Goal: Information Seeking & Learning: Check status

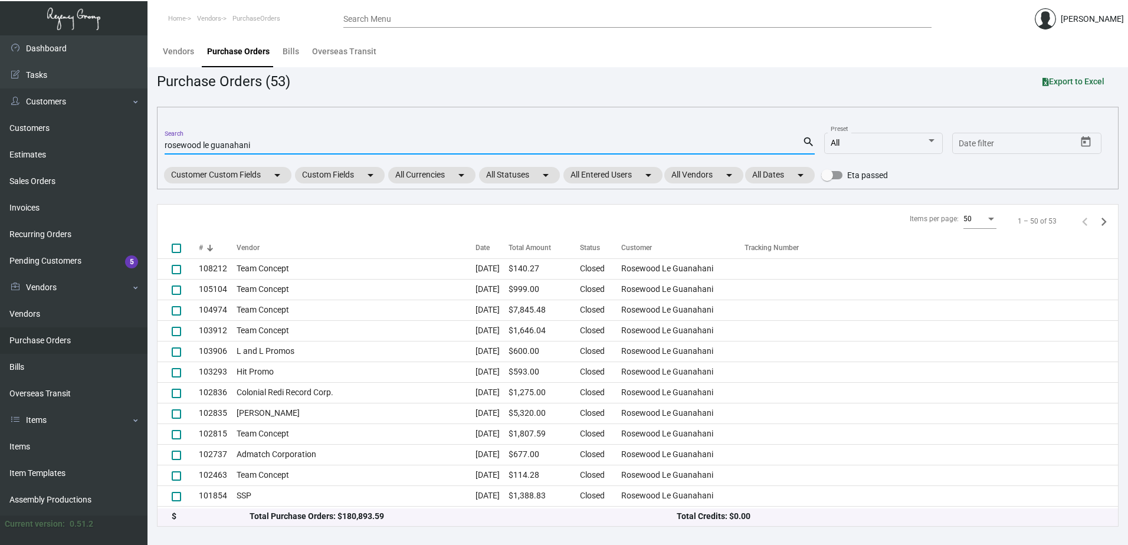
click at [277, 147] on input "rosewood le guanahani" at bounding box center [484, 145] width 638 height 9
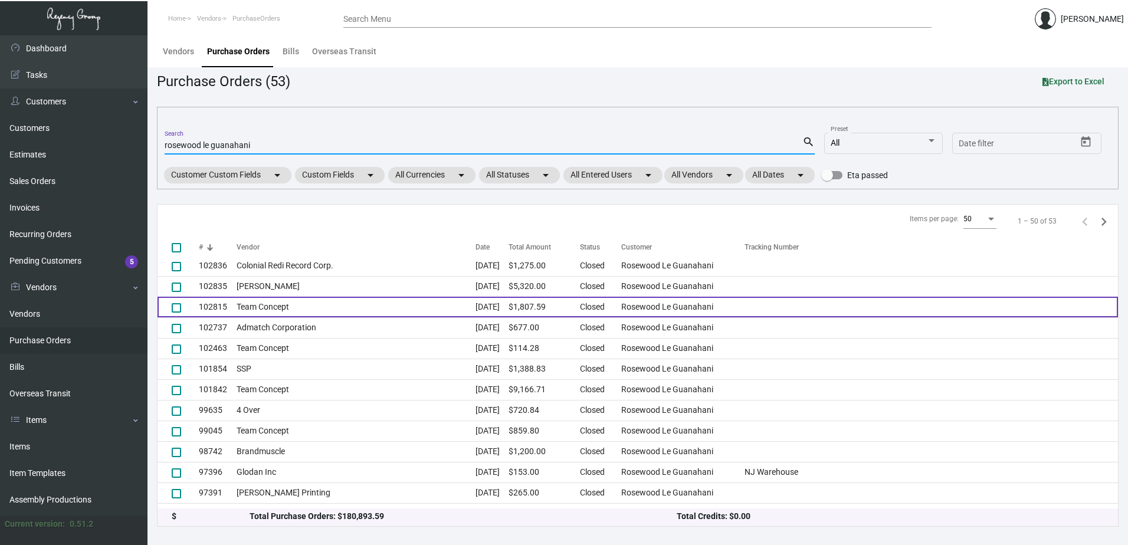
scroll to position [295, 0]
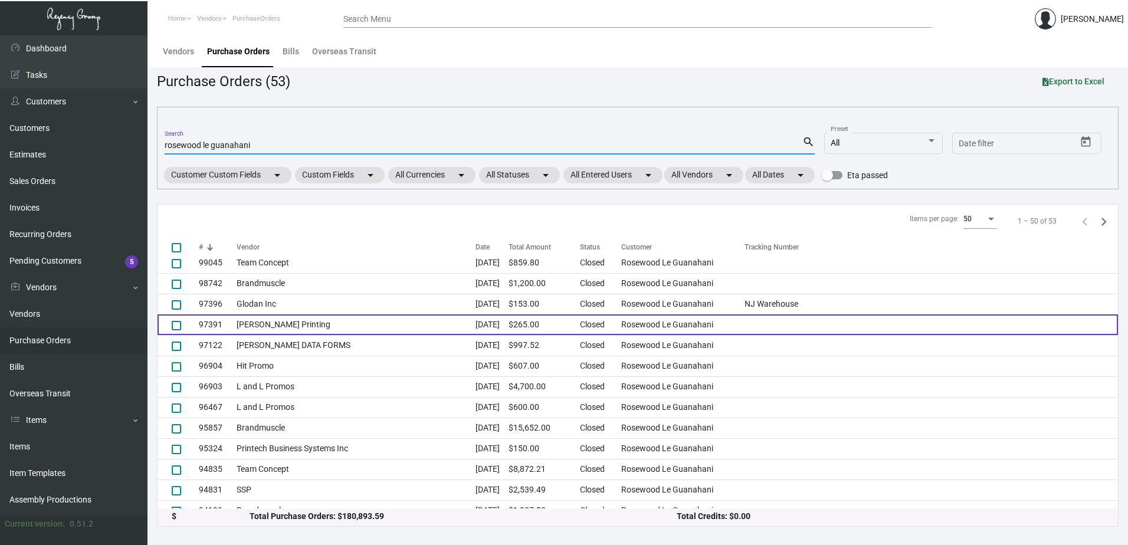
click at [320, 324] on td "[PERSON_NAME] Printing" at bounding box center [356, 324] width 238 height 21
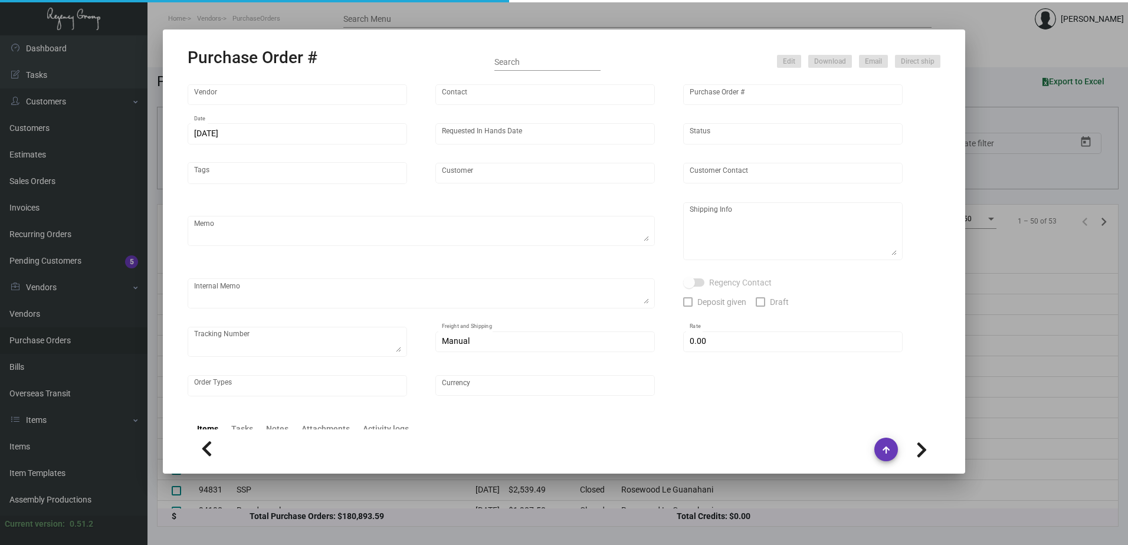
type input "[PERSON_NAME] Printing"
type input "[PERSON_NAME]"
type input "97391"
type input "[DATE]"
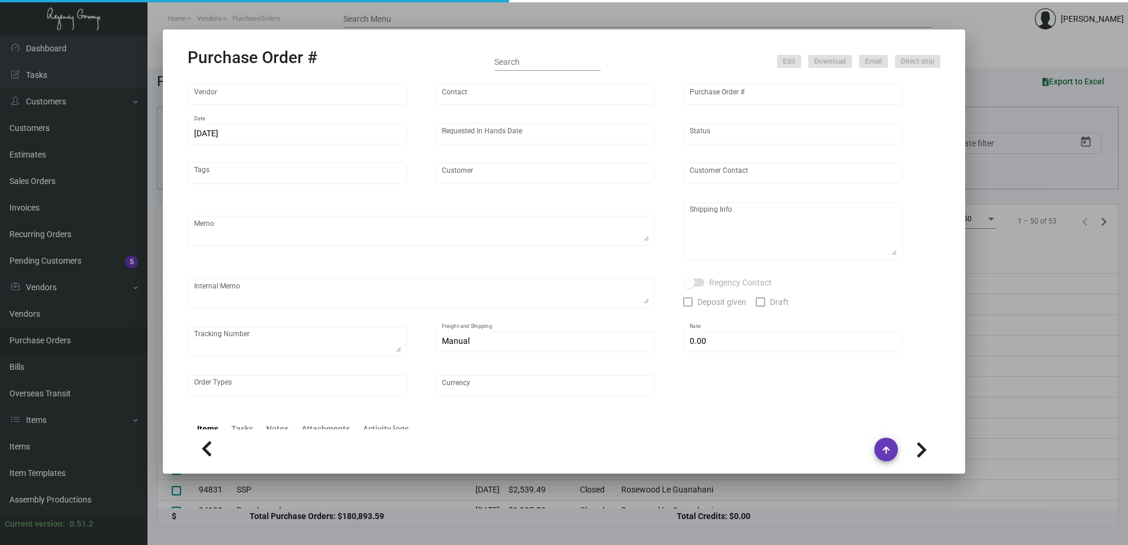
type input "Rosewood Le Guanahani"
type input "[PERSON_NAME]"
type textarea "Please show PDF proof for approval - Confirm receipt of order and ship date - S…"
type textarea "NJ Warehouse The Regency Group – NJ Warehouse Attn: Receiving Department [STREE…"
type textarea "Increase size of Gift Certificate for better fit into A8 Envelope Shipped from …"
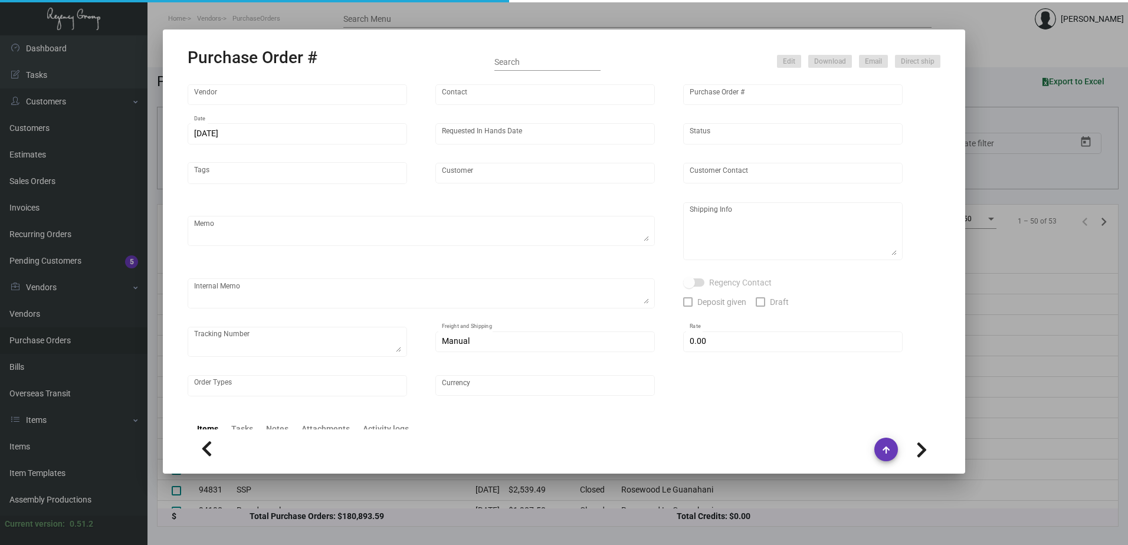
type input "$ 0.00"
type input "United States Dollar $"
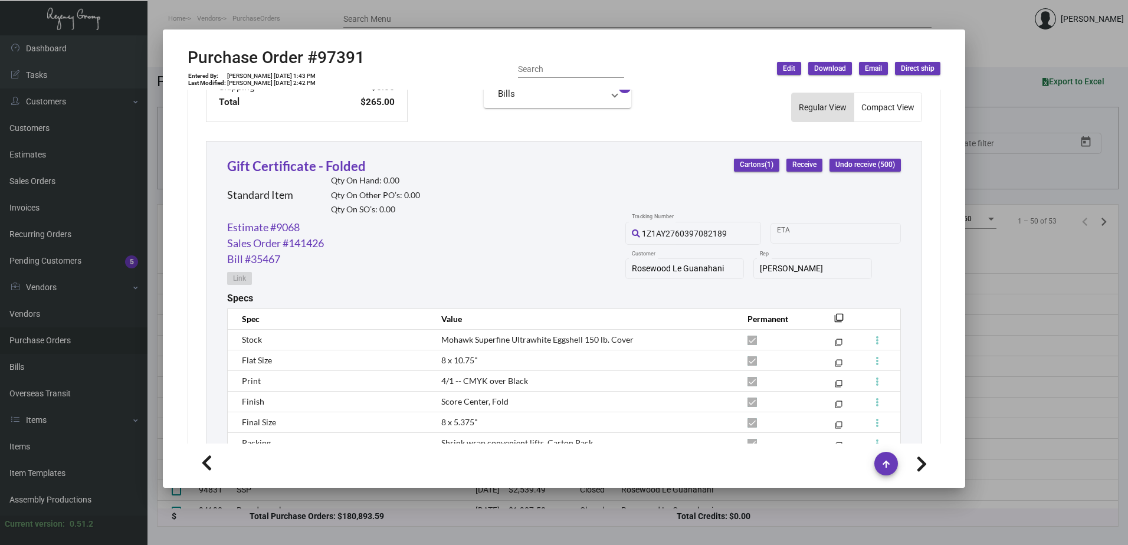
scroll to position [617, 0]
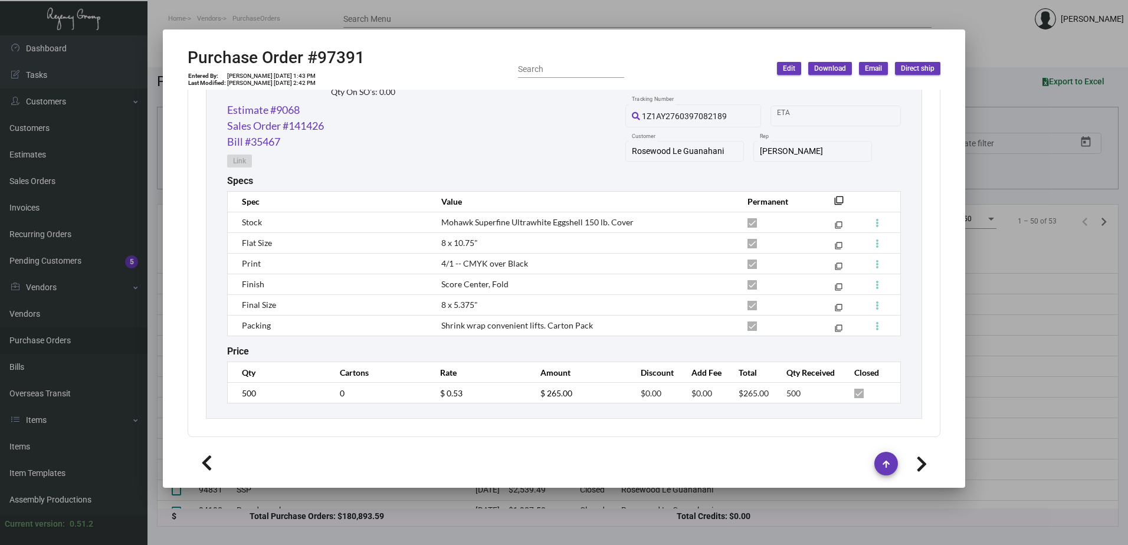
click at [189, 25] on div at bounding box center [564, 272] width 1128 height 545
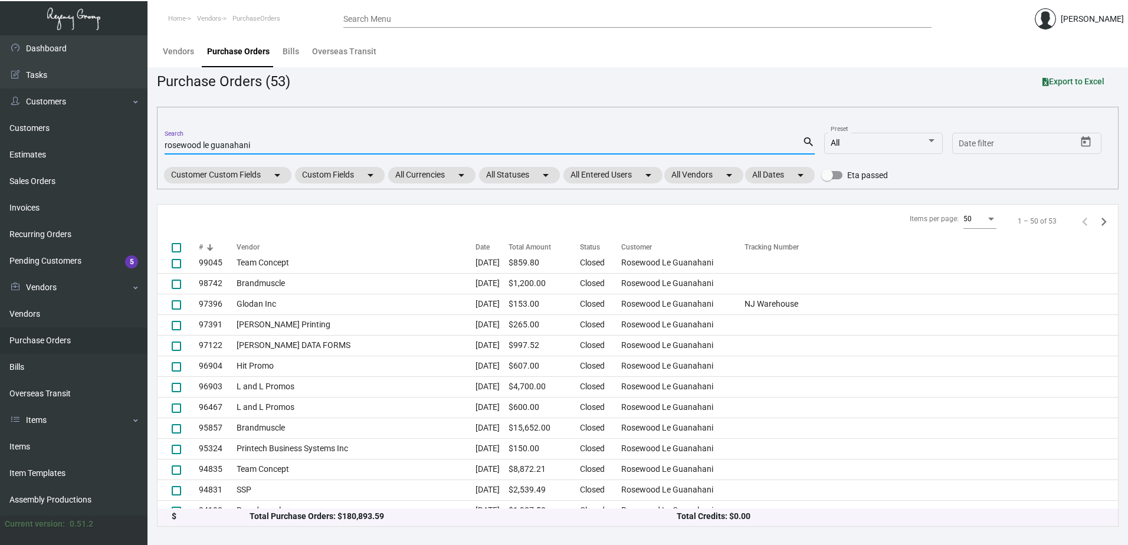
click at [273, 144] on input "rosewood le guanahani" at bounding box center [484, 145] width 638 height 9
type input "rosewood le guanahani"
click at [37, 444] on link "Items" at bounding box center [73, 447] width 147 height 27
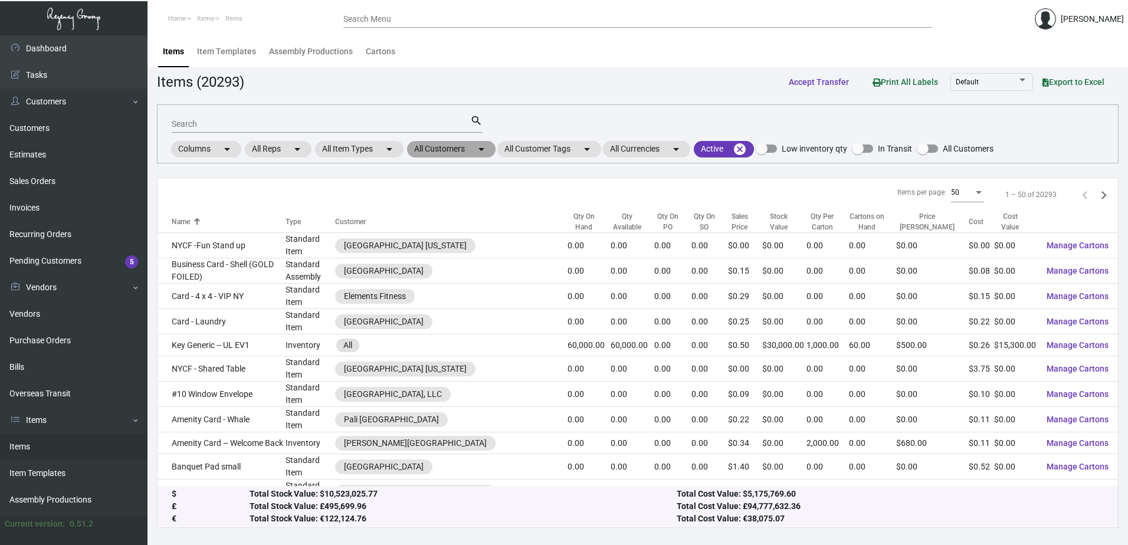
click at [465, 155] on mat-chip "All Customers arrow_drop_down" at bounding box center [451, 149] width 88 height 17
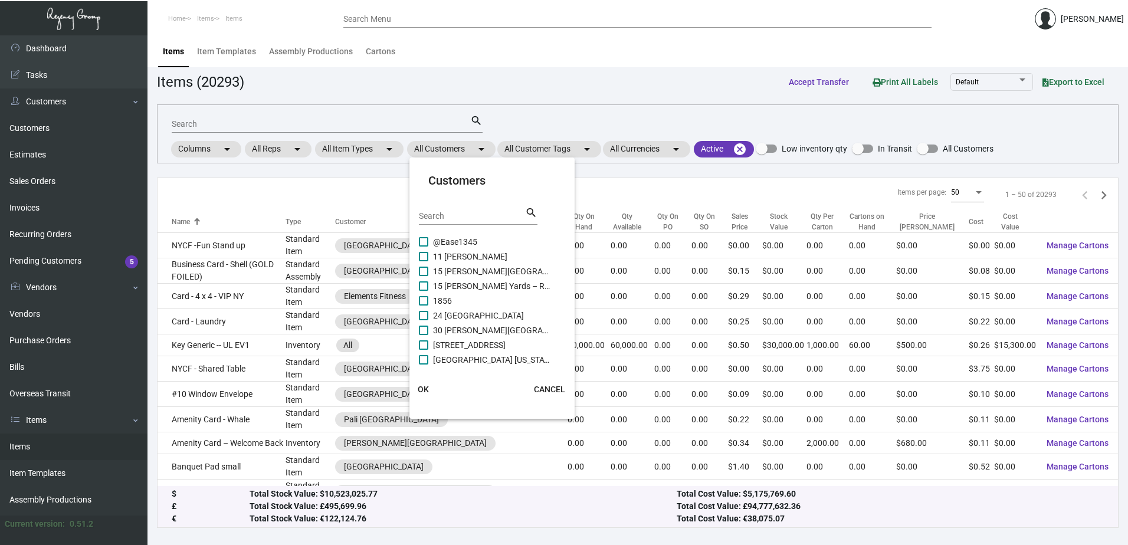
click at [461, 218] on input "Search" at bounding box center [472, 216] width 106 height 9
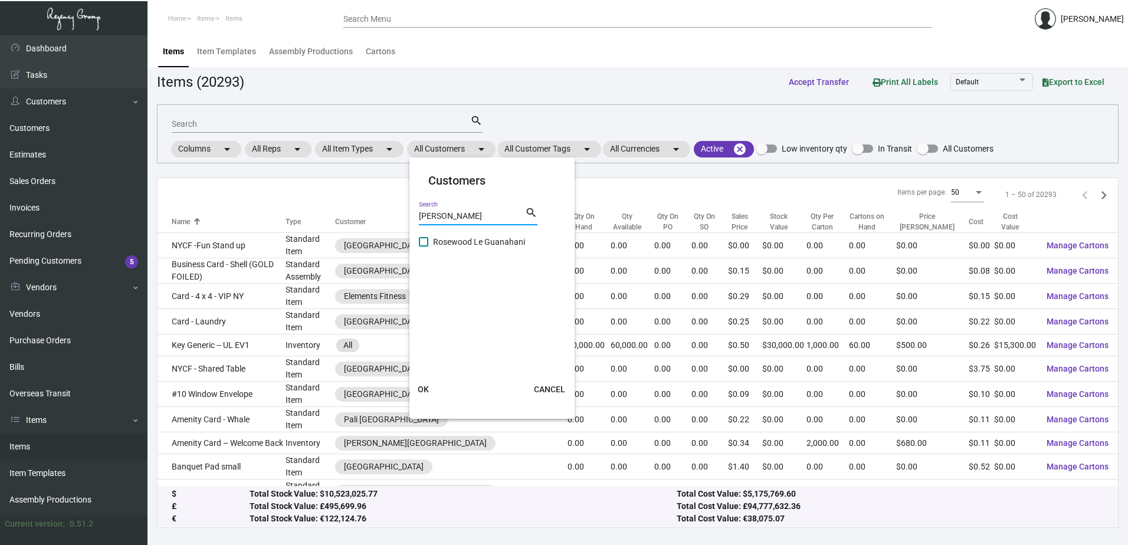
type input "[PERSON_NAME]"
click at [467, 247] on span "Rosewood Le Guanahani" at bounding box center [492, 242] width 118 height 14
click at [424, 247] on input "Rosewood Le Guanahani" at bounding box center [423, 247] width 1 height 1
checkbox input "true"
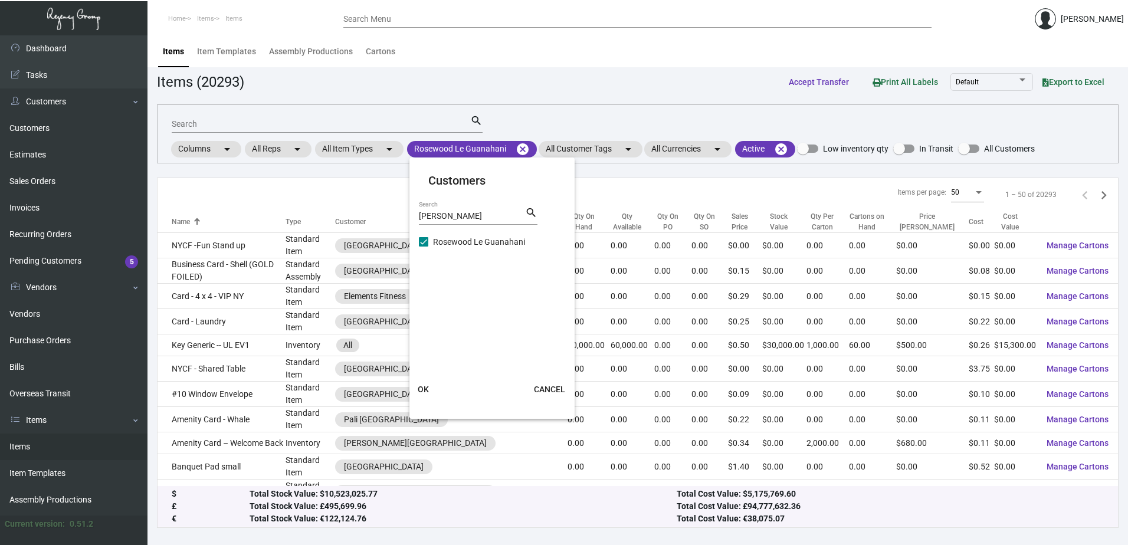
click at [426, 395] on button "OK" at bounding box center [424, 389] width 38 height 21
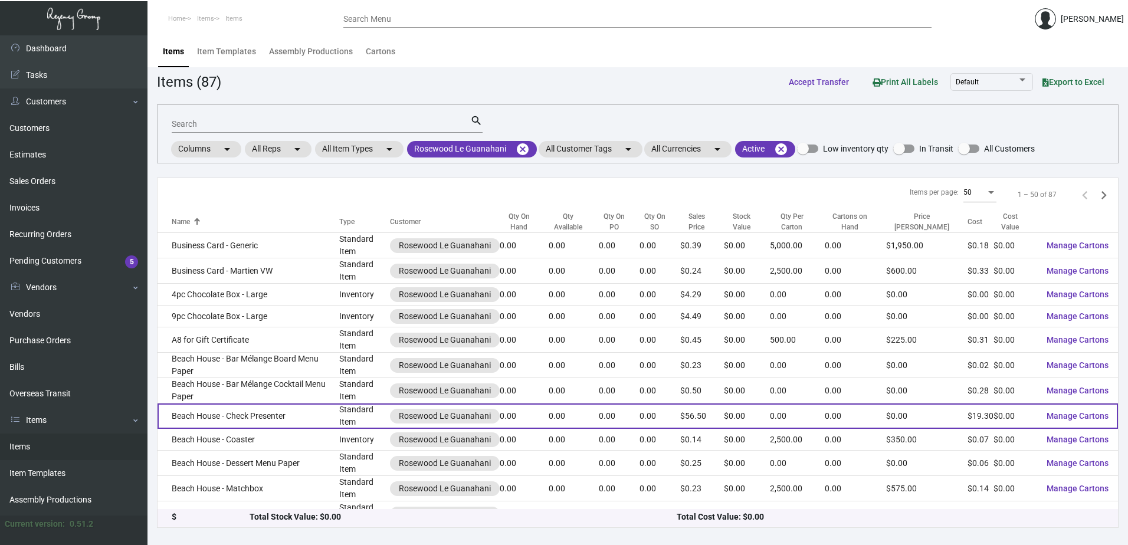
scroll to position [236, 0]
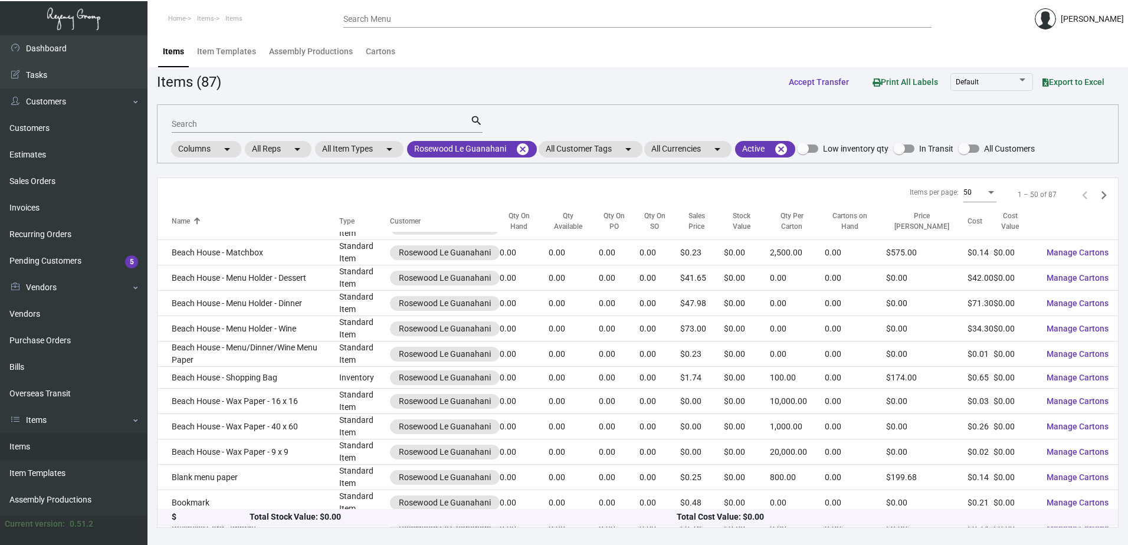
click at [365, 132] on div "Search" at bounding box center [321, 123] width 299 height 18
click at [365, 122] on input "Search" at bounding box center [321, 124] width 299 height 9
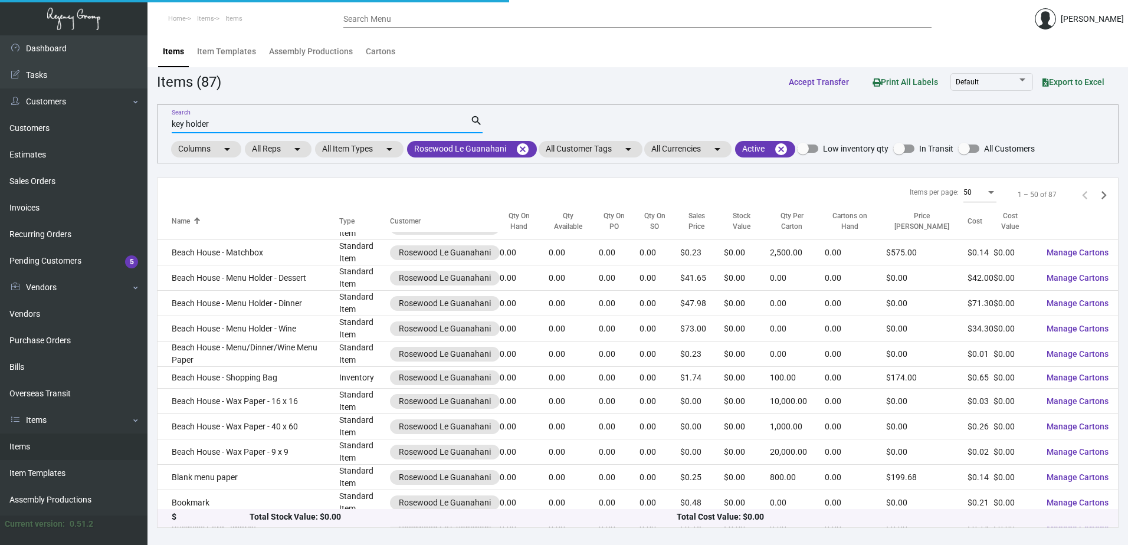
scroll to position [0, 0]
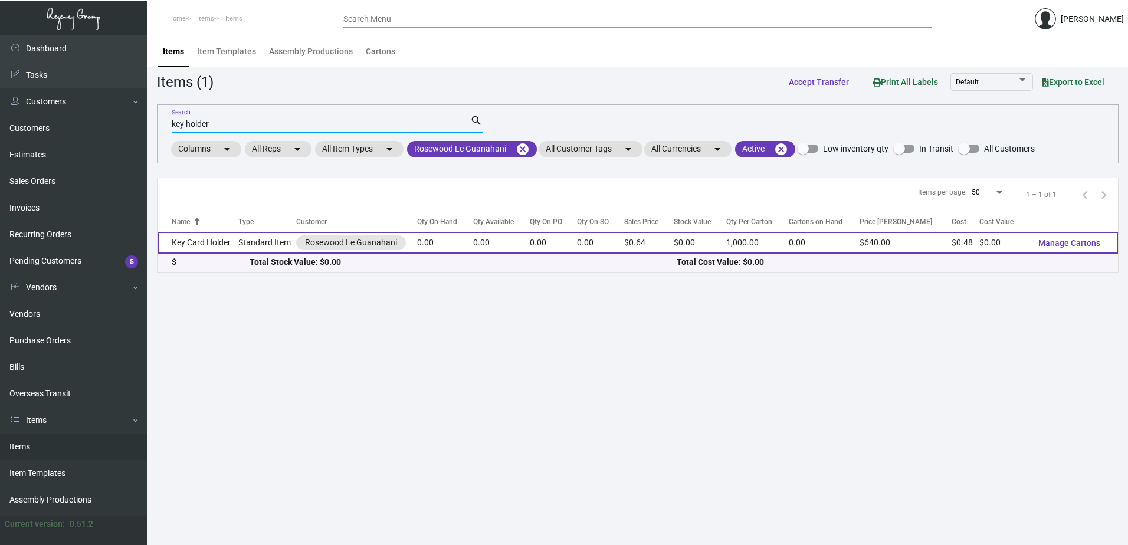
type input "key holder"
click at [238, 241] on td "Key Card Holder" at bounding box center [198, 243] width 81 height 22
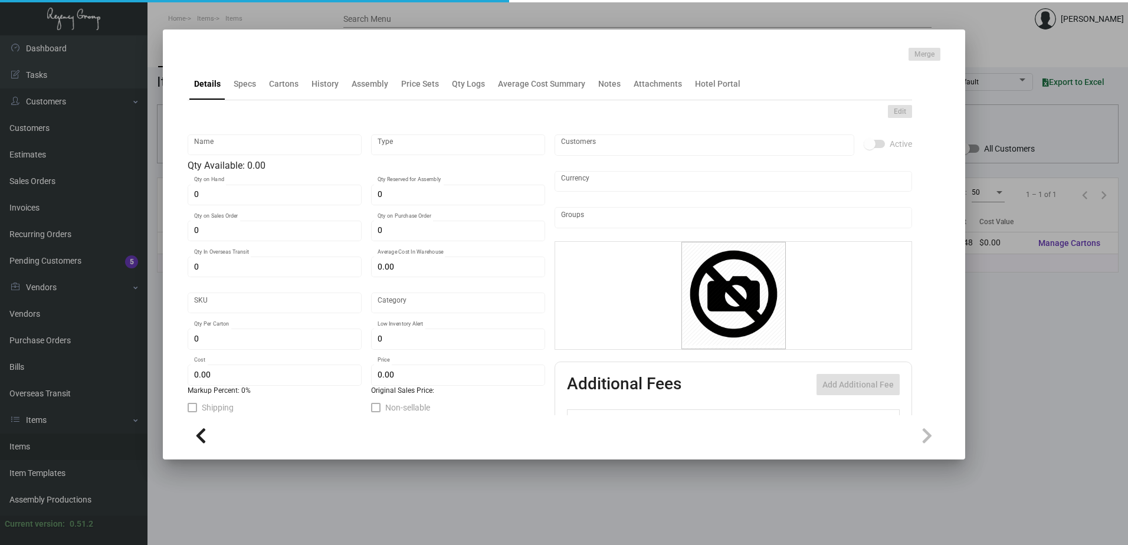
type input "Key Card Holder"
type input "Standard Item"
type input "$ 0.48225"
type input "Standard"
type input "1,000"
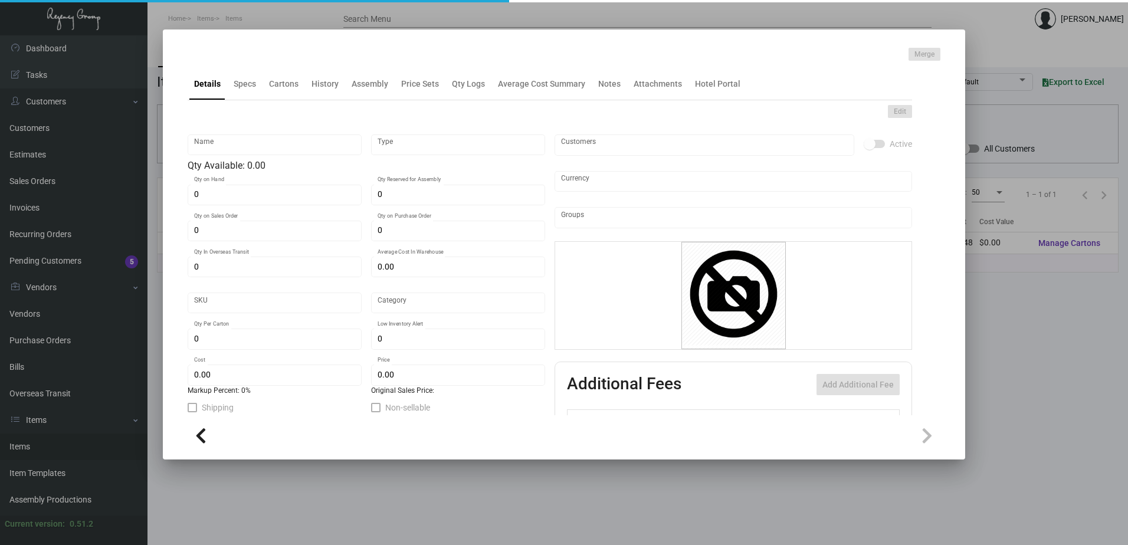
type input "$ 0.48225"
type input "$ 0.64"
checkbox input "true"
type input "United States Dollar $"
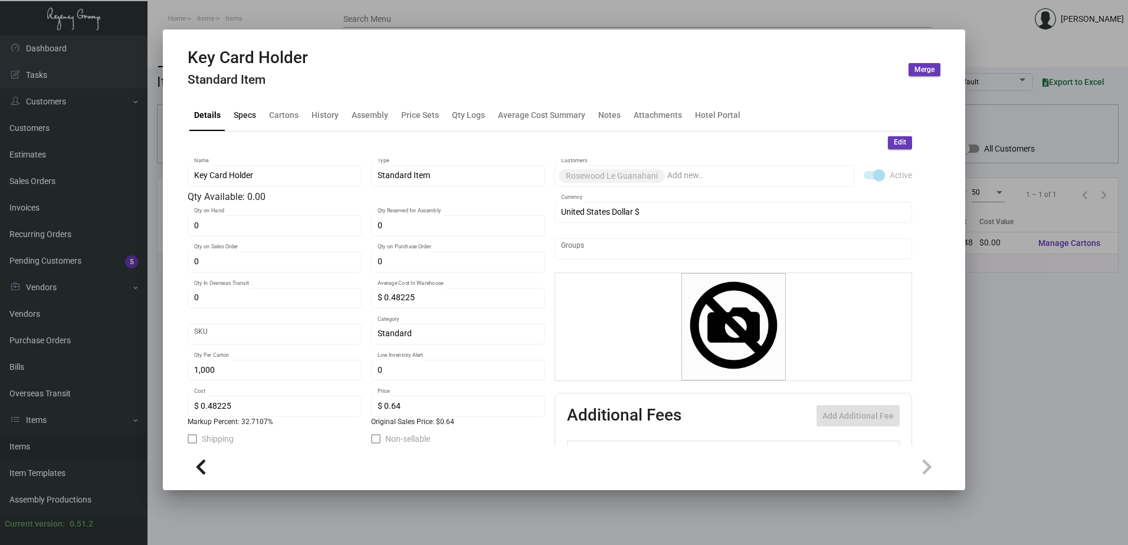
click at [249, 112] on div "Specs" at bounding box center [245, 115] width 22 height 12
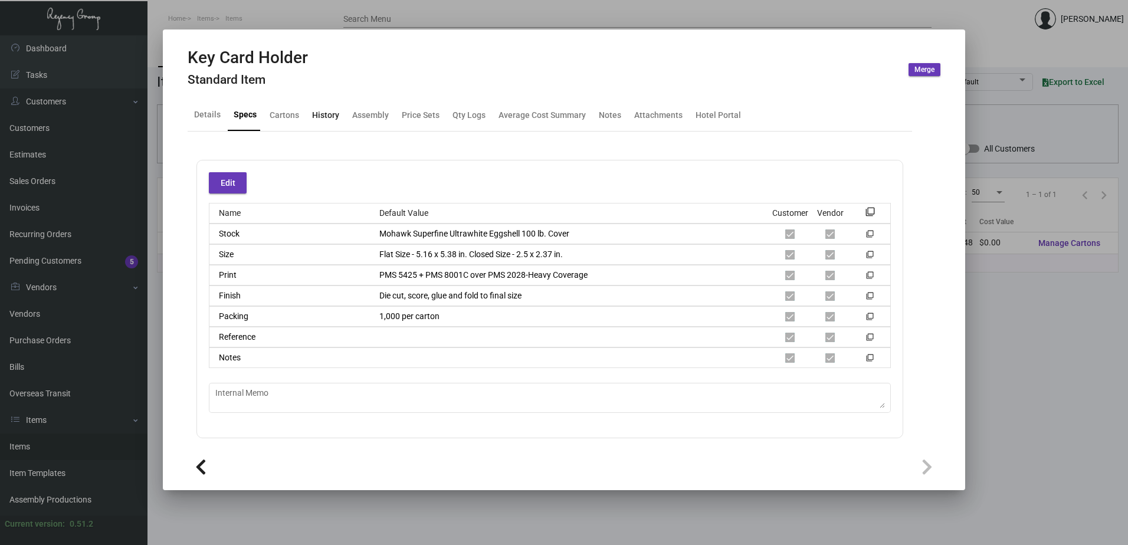
click at [332, 117] on div "History" at bounding box center [325, 115] width 27 height 12
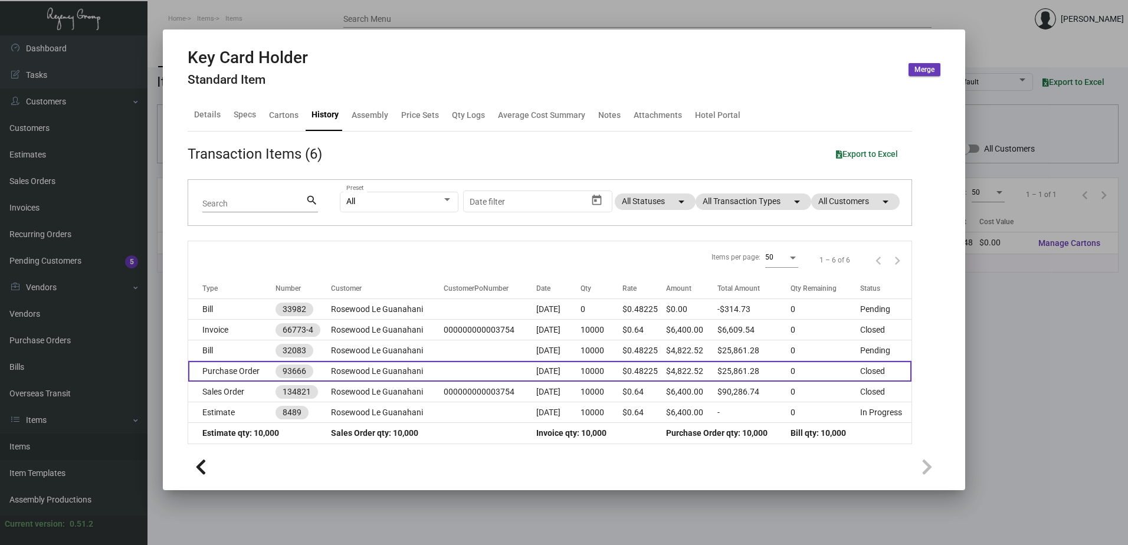
click at [327, 375] on td "93666" at bounding box center [303, 371] width 55 height 21
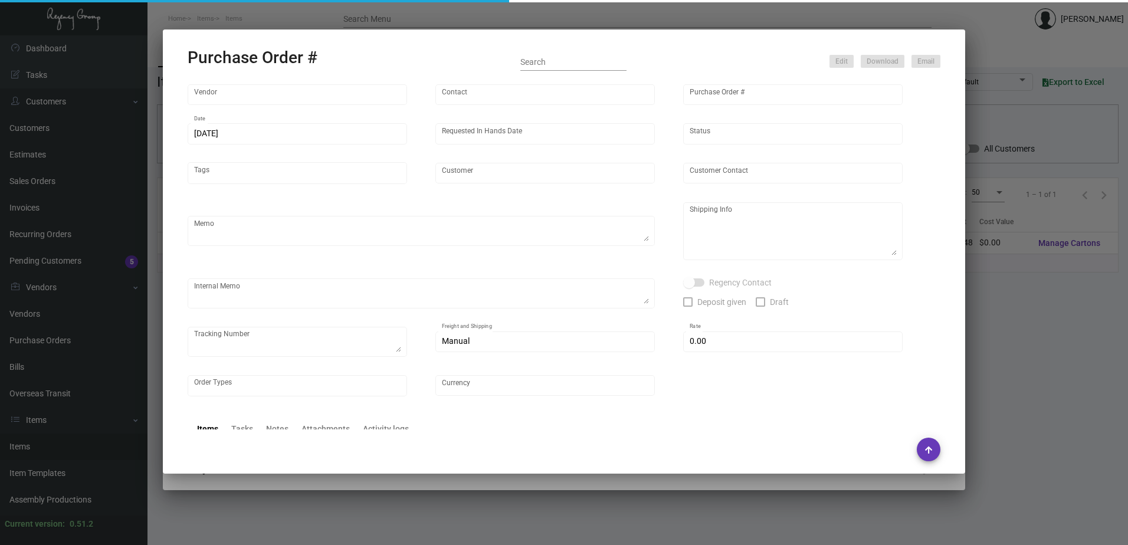
type input "Team Concept"
type input "[PERSON_NAME]"
type input "93666"
type input "[DATE]"
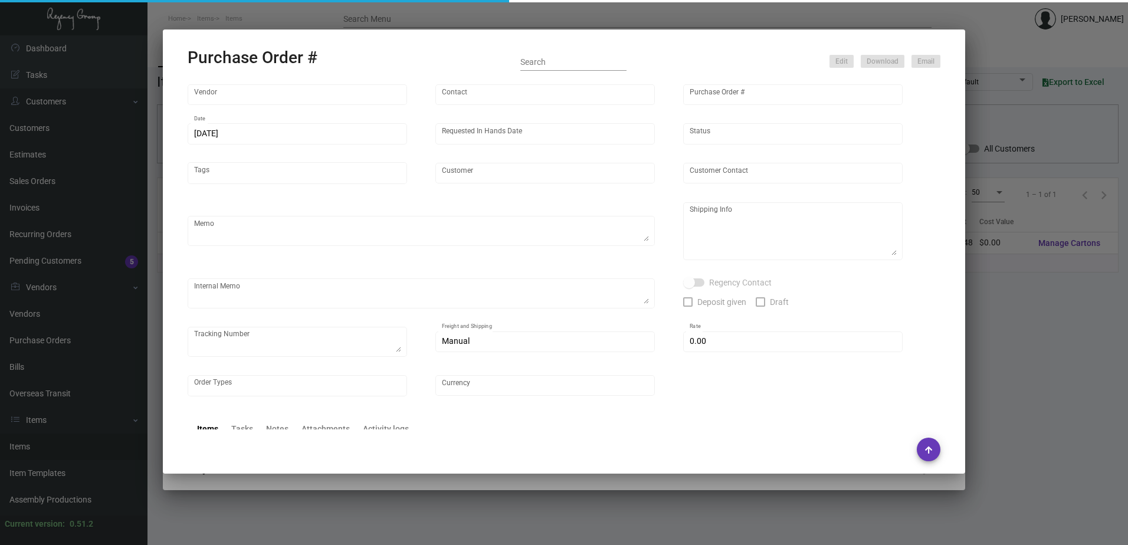
type input "Rosewood Le Guanahani"
type input "[PERSON_NAME]"
type textarea "[DATE] -- Revised Shipping -- All ship to the [GEOGRAPHIC_DATA] Warehouse See q…"
type textarea "The Regency Group – NJ Warehouse Attn: Receiving Department [STREET_ADDRESS]"
type textarea "[DATE] TC Update 1st sheet letterhead, IN room note card, Laundry card and note…"
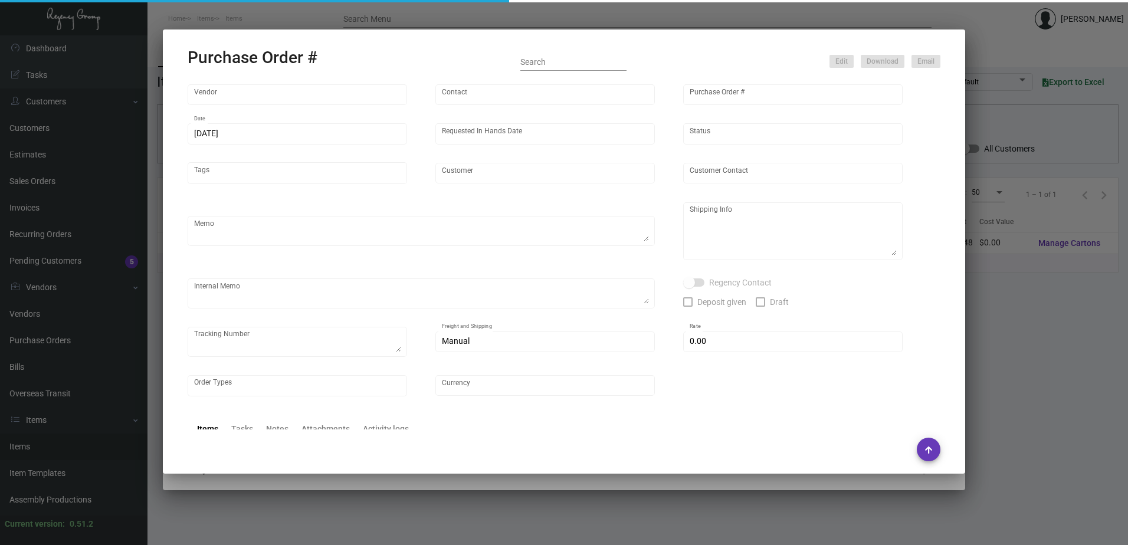
type input "$ 0.00"
type input "United States Dollar $"
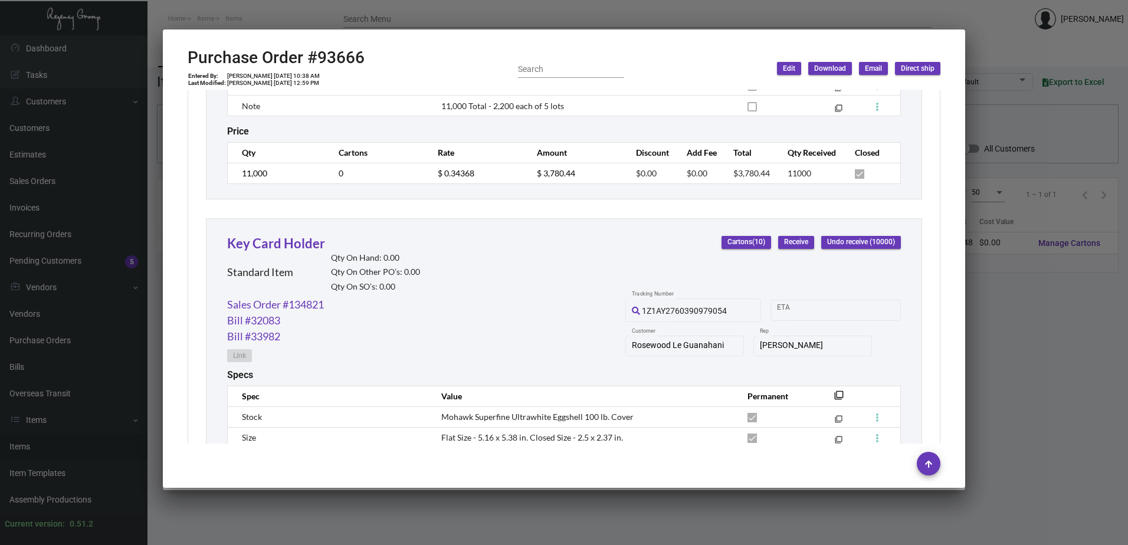
scroll to position [1888, 0]
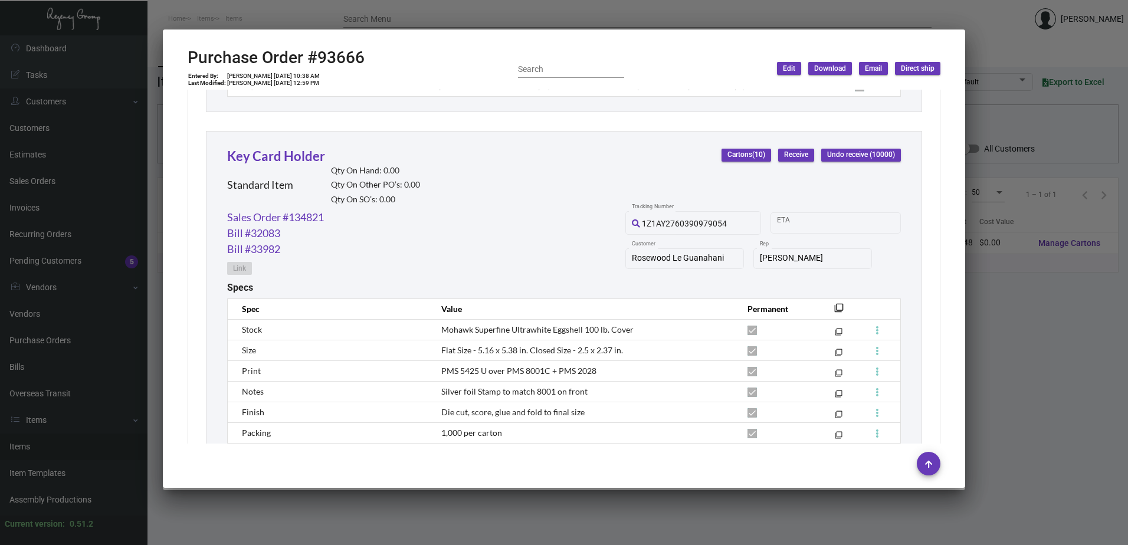
click at [1020, 385] on div at bounding box center [564, 272] width 1128 height 545
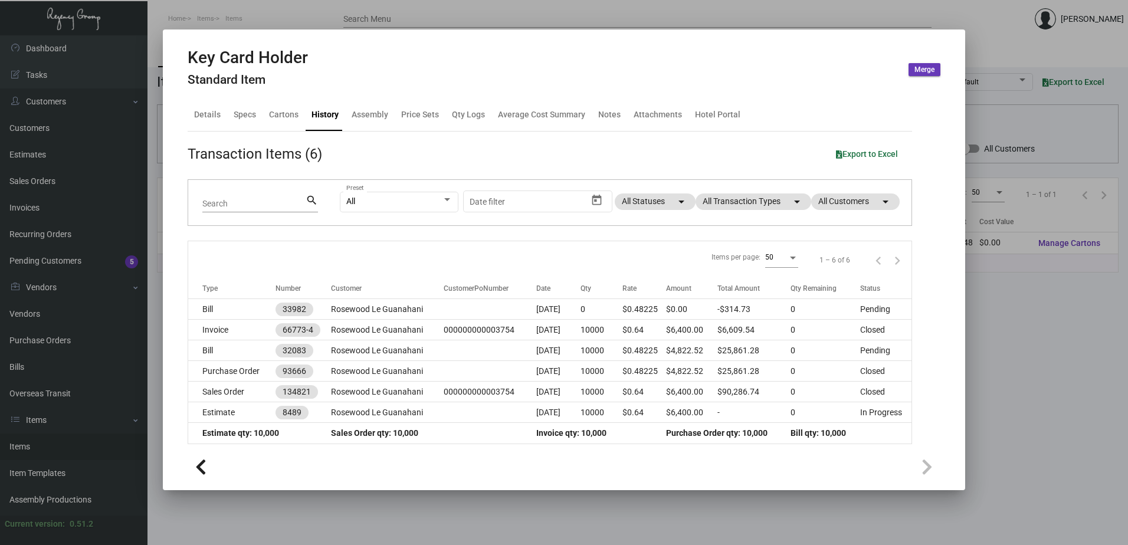
click at [460, 517] on div at bounding box center [564, 272] width 1128 height 545
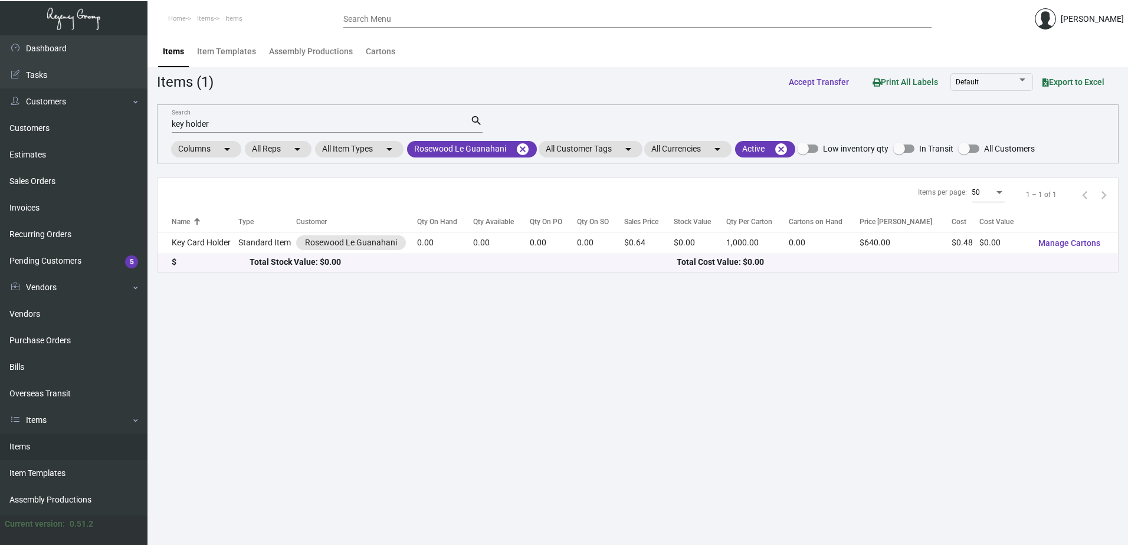
click at [229, 122] on input "key holder" at bounding box center [321, 124] width 299 height 9
click at [517, 143] on mat-icon "cancel" at bounding box center [523, 149] width 14 height 14
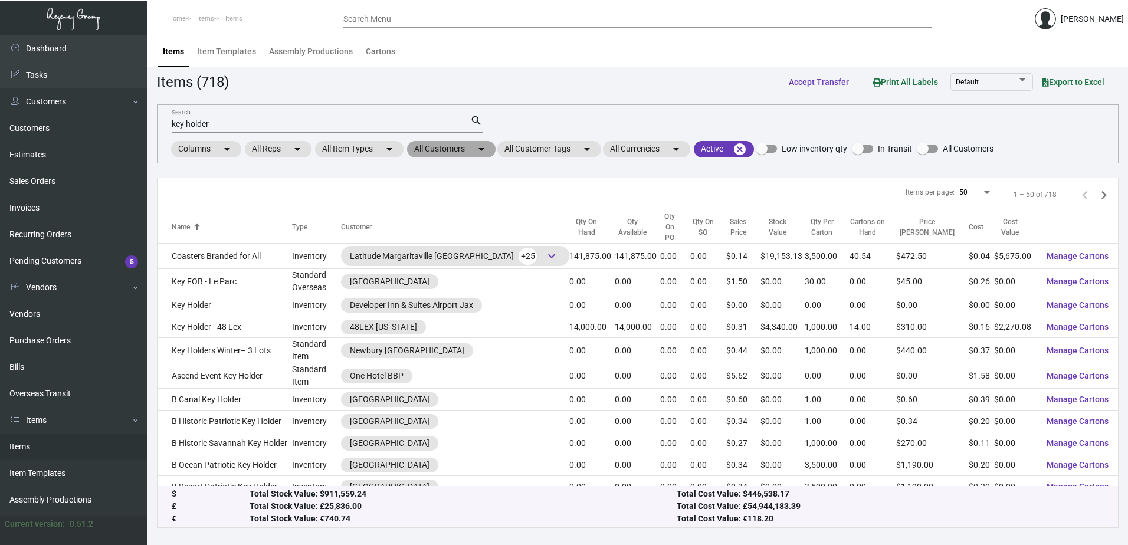
click at [464, 157] on mat-chip "All Customers arrow_drop_down" at bounding box center [451, 149] width 88 height 17
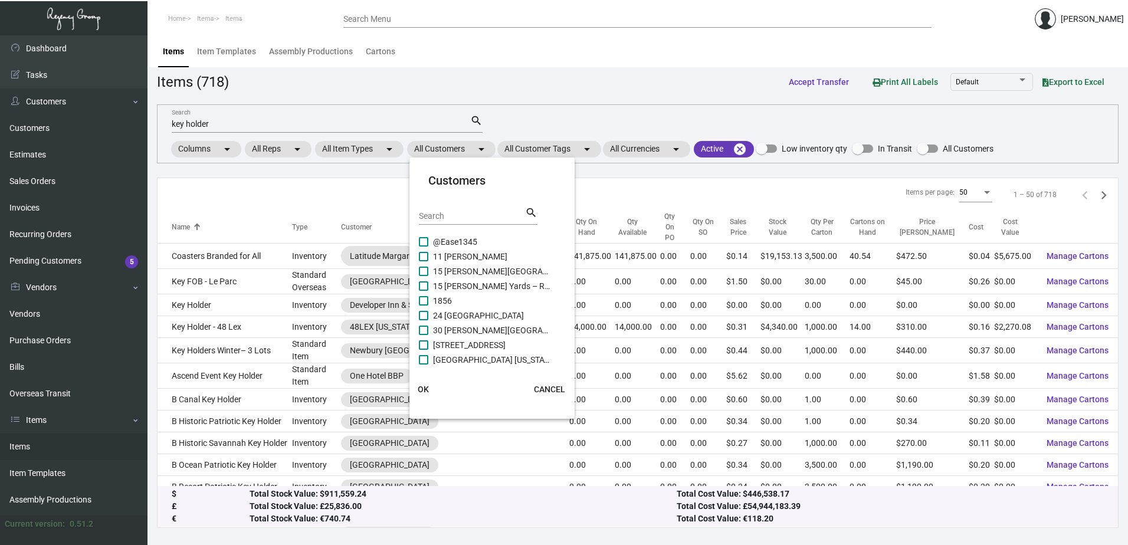
click at [464, 224] on div "Search" at bounding box center [472, 215] width 106 height 18
click at [465, 216] on input "Search" at bounding box center [472, 216] width 106 height 9
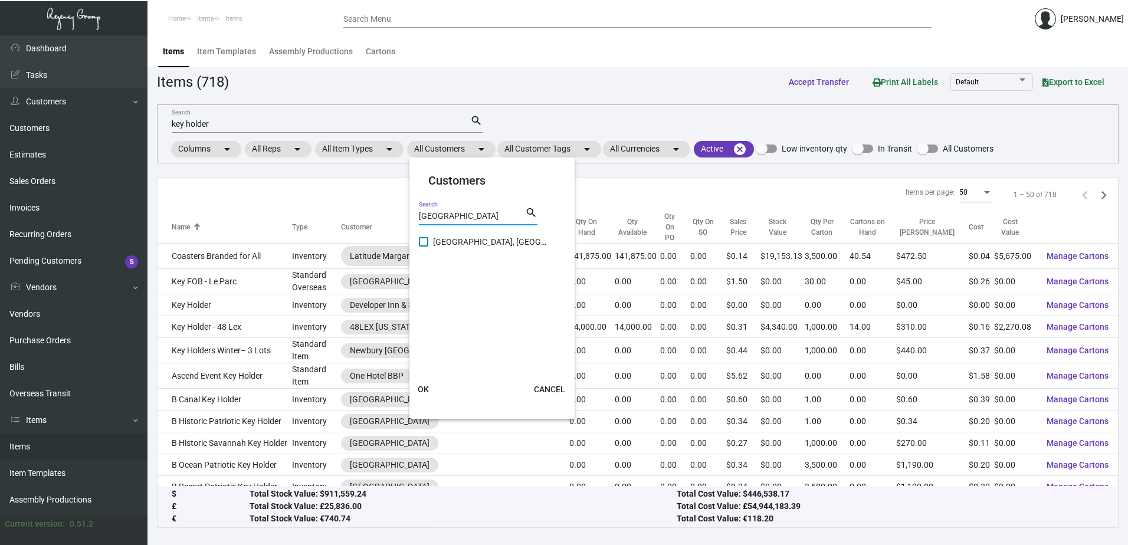
type input "[GEOGRAPHIC_DATA]"
drag, startPoint x: 468, startPoint y: 244, endPoint x: 440, endPoint y: 337, distance: 98.0
click at [468, 244] on span "[GEOGRAPHIC_DATA], [GEOGRAPHIC_DATA]" at bounding box center [492, 242] width 118 height 14
click at [424, 247] on input "[GEOGRAPHIC_DATA], [GEOGRAPHIC_DATA]" at bounding box center [423, 247] width 1 height 1
checkbox input "true"
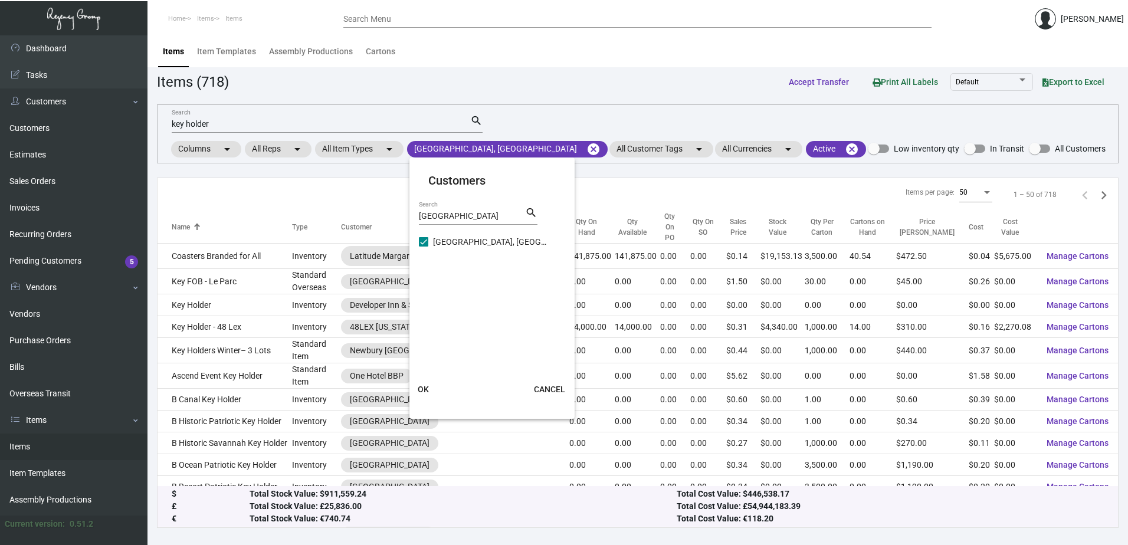
click at [432, 391] on button "OK" at bounding box center [424, 389] width 38 height 21
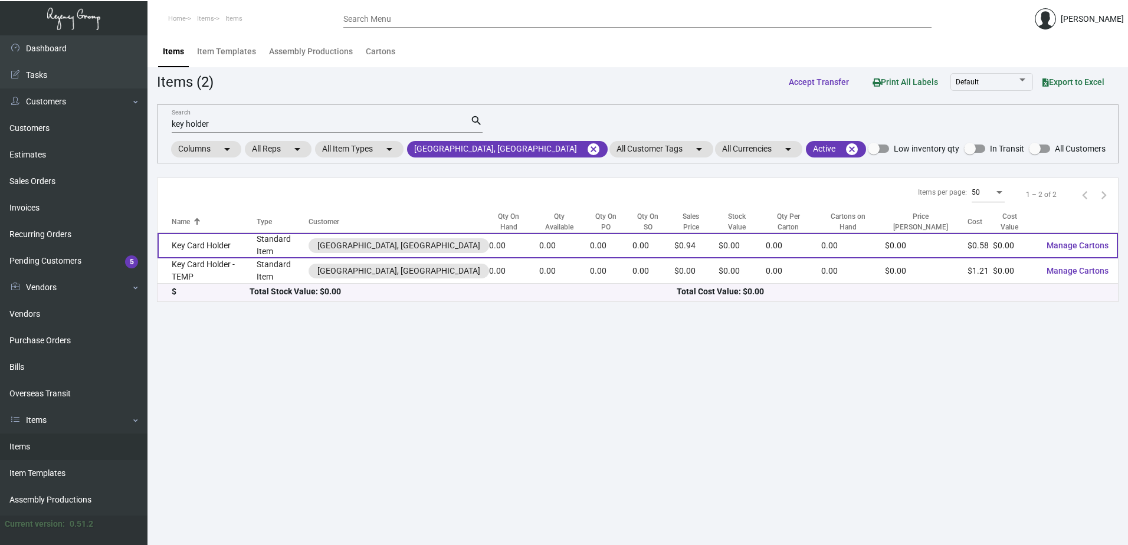
click at [209, 241] on td "Key Card Holder" at bounding box center [207, 245] width 99 height 25
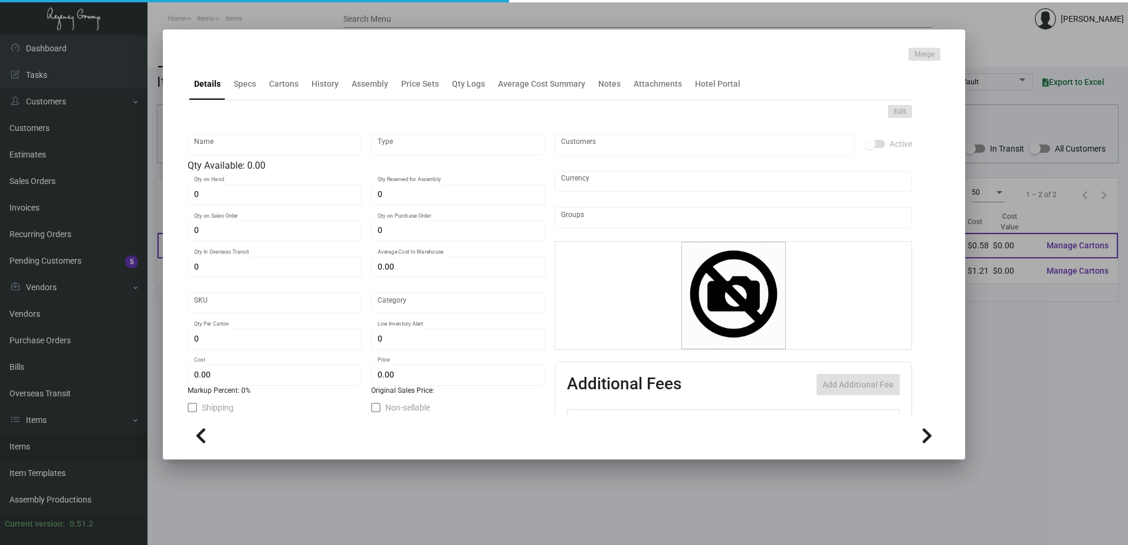
type input "Key Card Holder"
type input "Standard Item"
type input "$ 0.00"
type input "Standard"
type input "$ 0.57667"
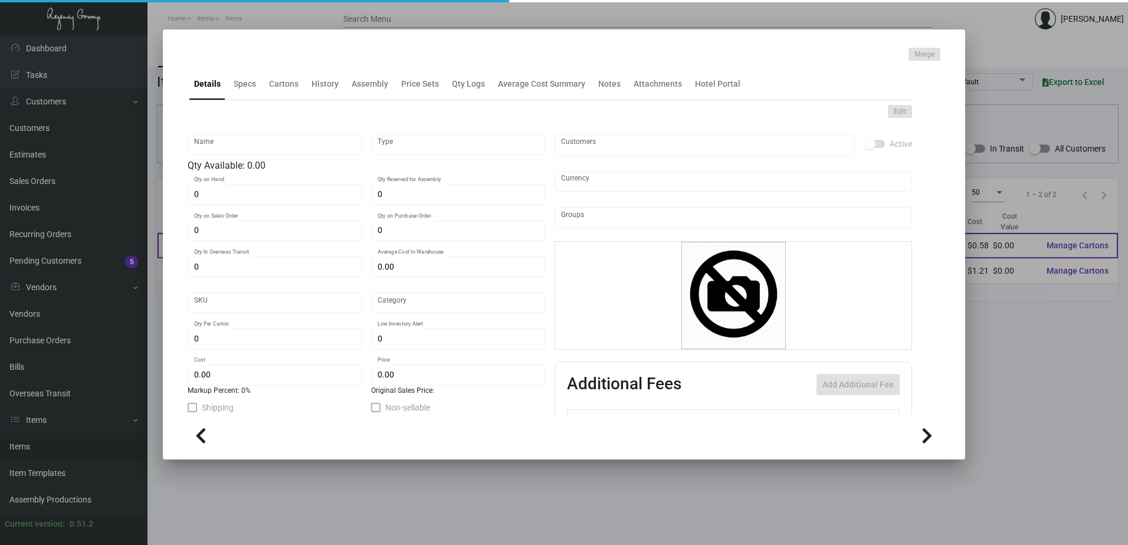
type input "$ 0.94"
checkbox input "true"
type input "United States Dollar $"
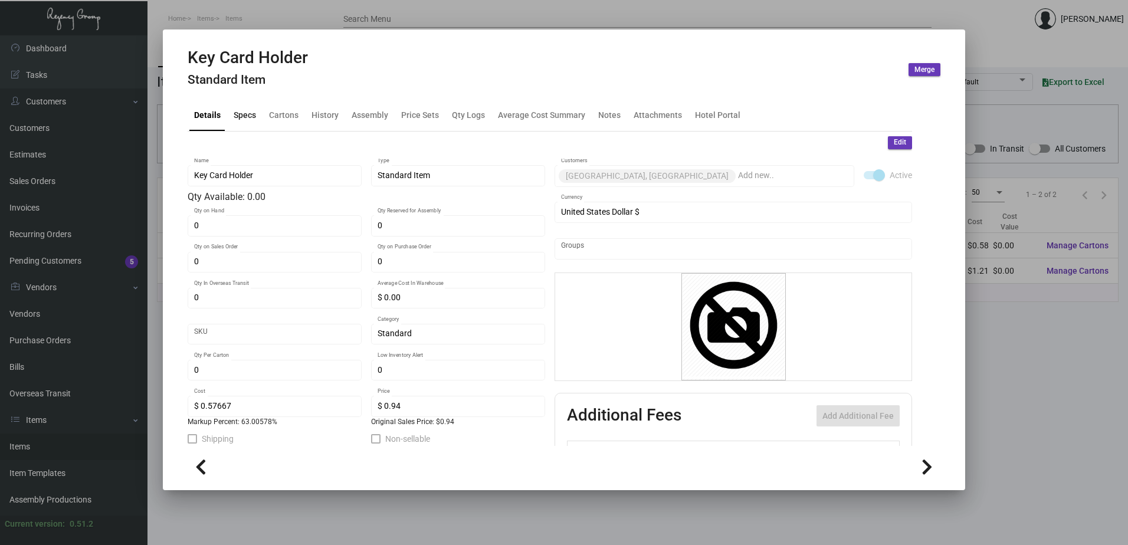
click at [250, 109] on div "Specs" at bounding box center [245, 115] width 22 height 12
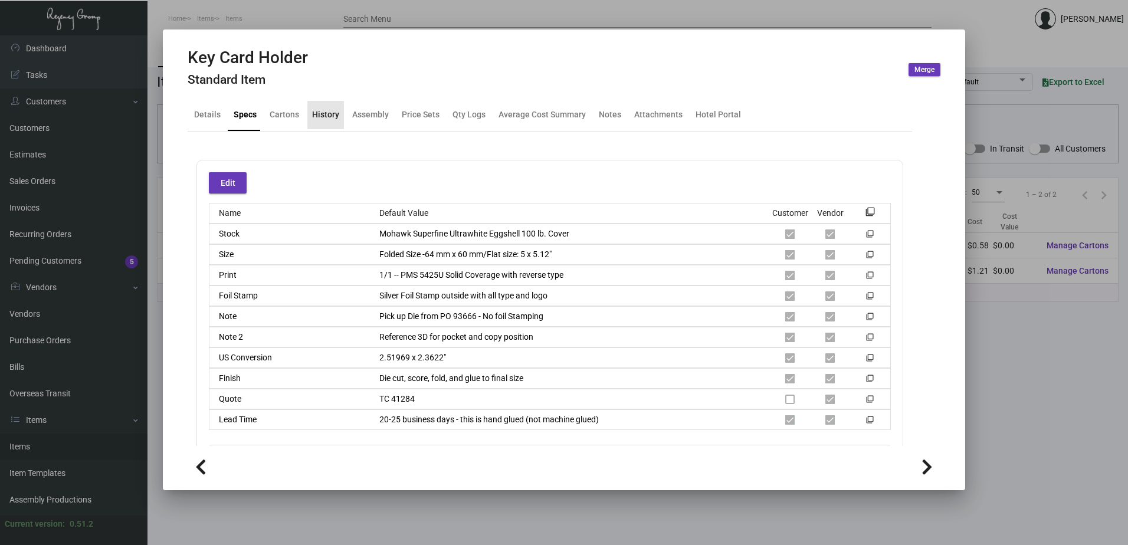
click at [331, 122] on div "History" at bounding box center [325, 115] width 37 height 28
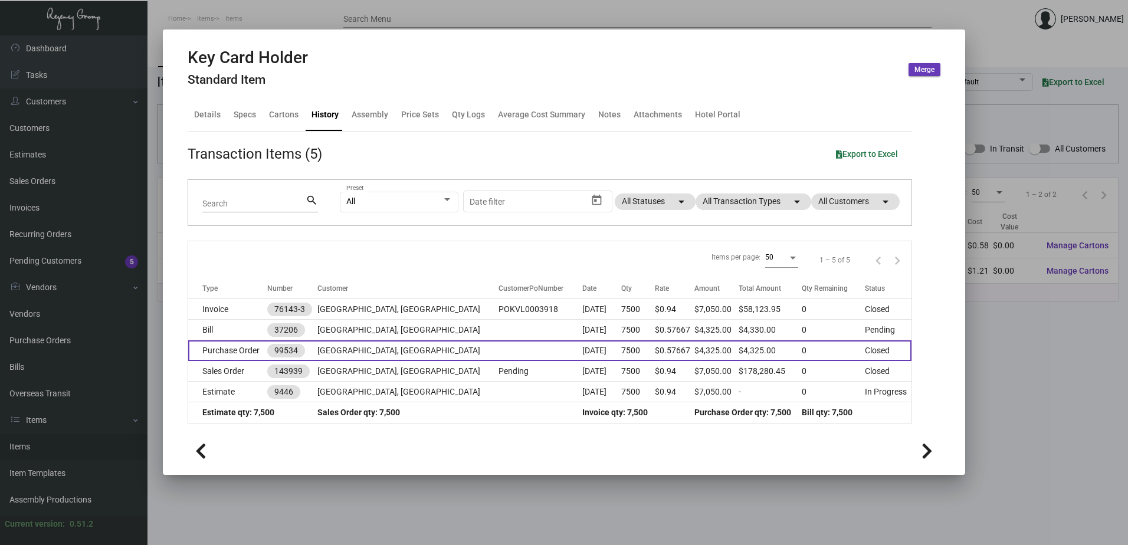
click at [402, 346] on td "[GEOGRAPHIC_DATA], [GEOGRAPHIC_DATA]" at bounding box center [407, 350] width 181 height 21
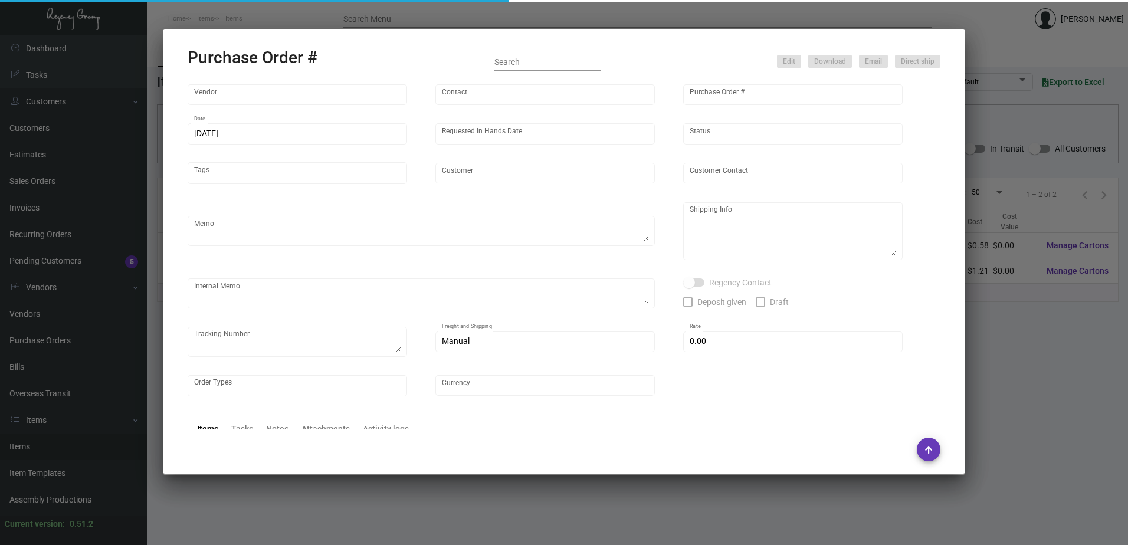
type input "[PERSON_NAME] Printing"
type input "[PERSON_NAME]"
type input "99534"
type input "[DATE]"
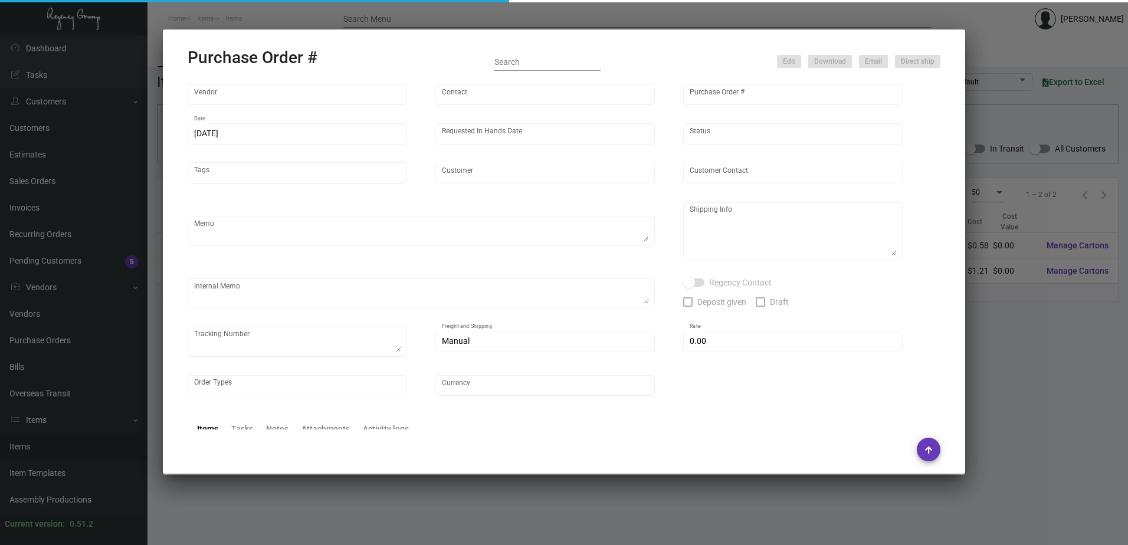
type input "[GEOGRAPHIC_DATA], [GEOGRAPHIC_DATA]"
type input "[PERSON_NAME]"
type textarea "Reference quote dated [DATE]. ***ANY PRICE DISCREPANCY MUST BE CALLED OUT PRIOR…"
type textarea "[GEOGRAPHIC_DATA], [GEOGRAPHIC_DATA] - [GEOGRAPHIC_DATA][PERSON_NAME] [STREET_A…"
type textarea "[DATE] - Art approved vendors' proof. [DATE] - Vendor had some isssues so order…"
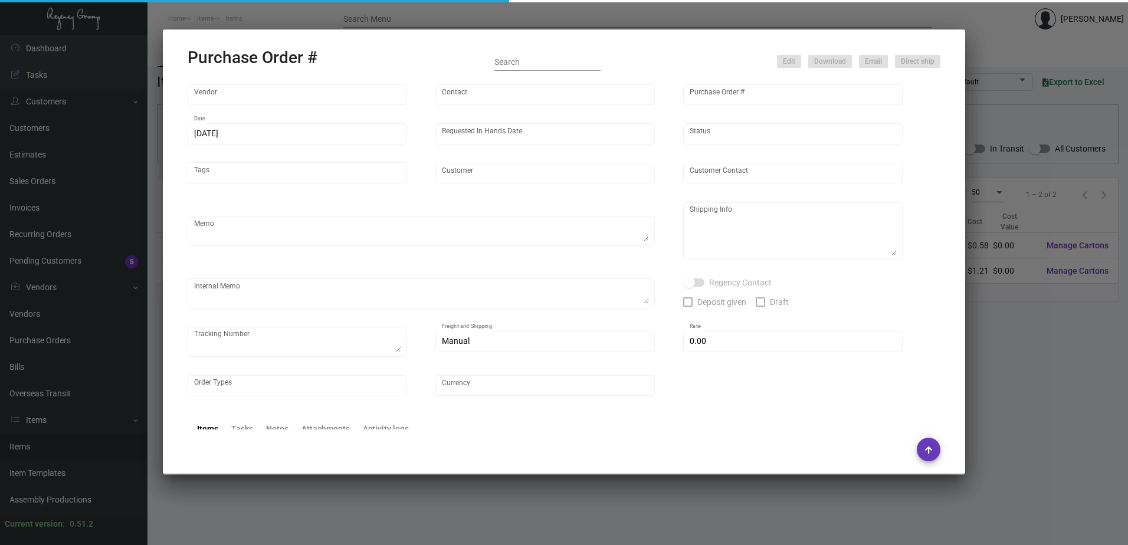
type input "$ 0.00"
type input "United States Dollar $"
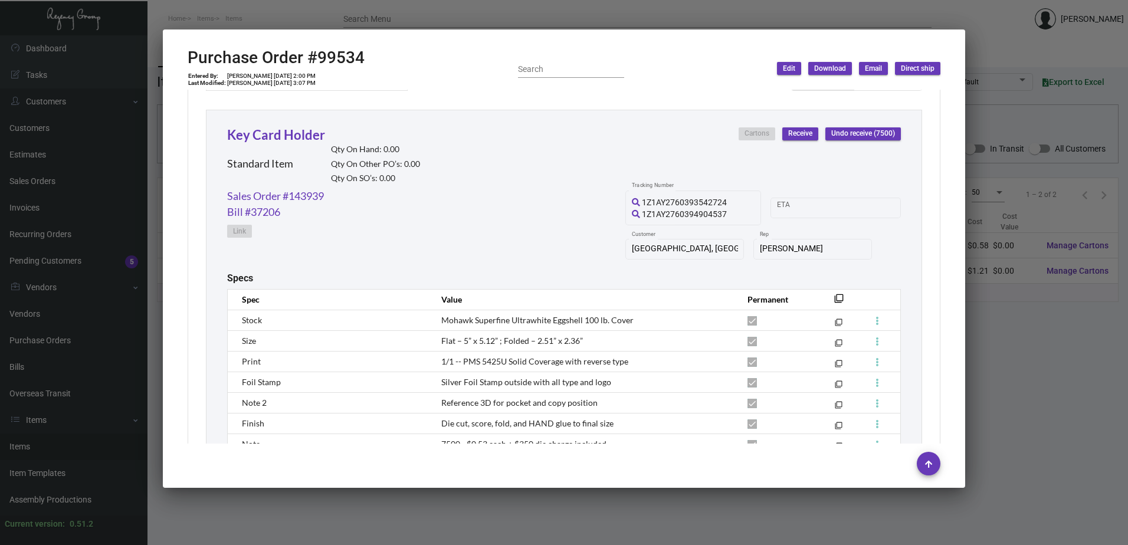
scroll to position [590, 0]
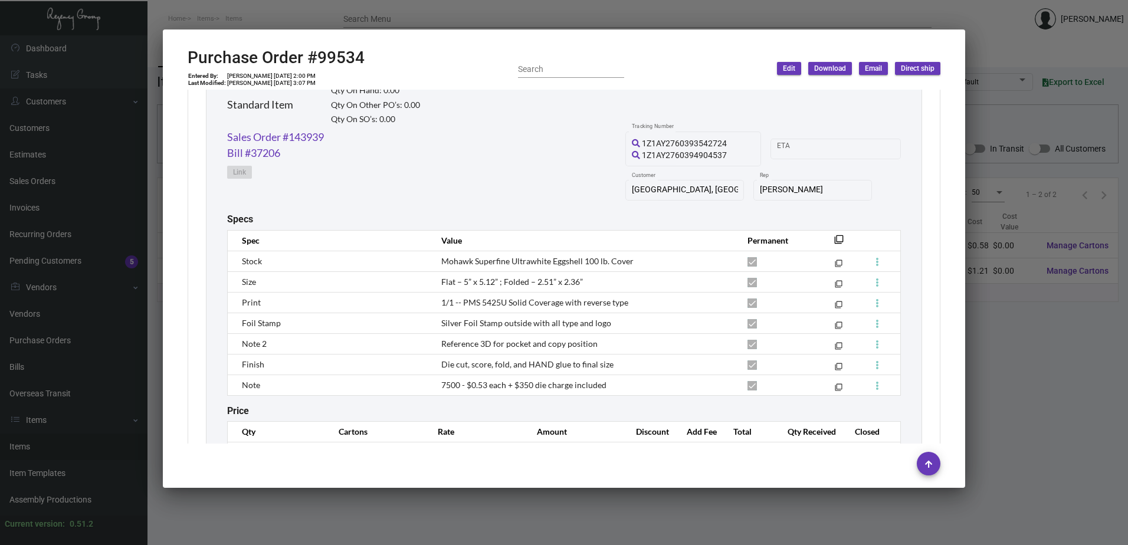
click at [432, 190] on div "Sales Order #143939 Bill #37206 Link 1Z1AY2760393542724 1Z1AY2760394904537 Trac…" at bounding box center [564, 171] width 674 height 84
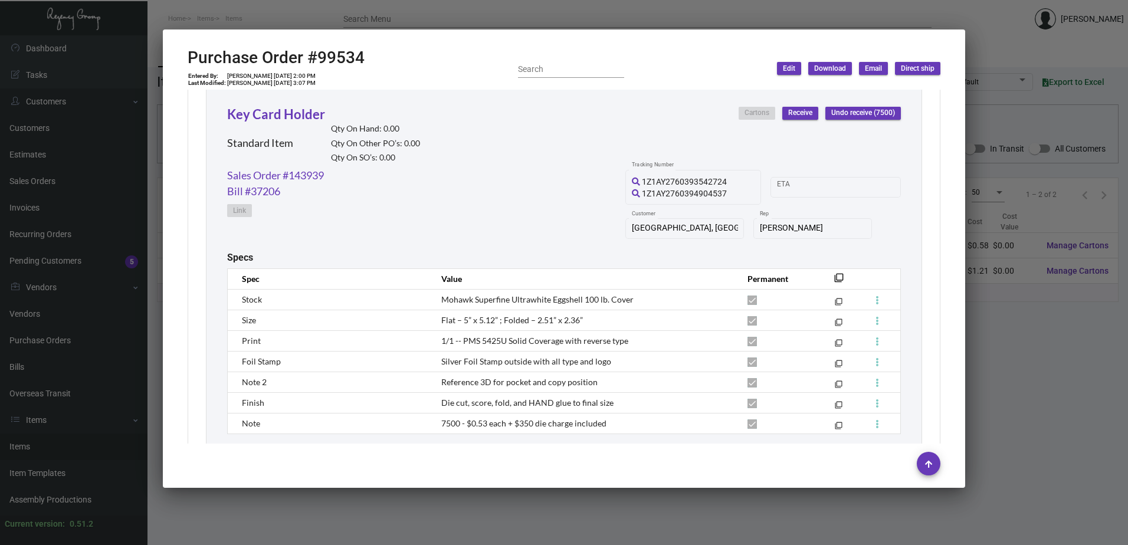
scroll to position [531, 0]
